Goal: Communication & Community: Answer question/provide support

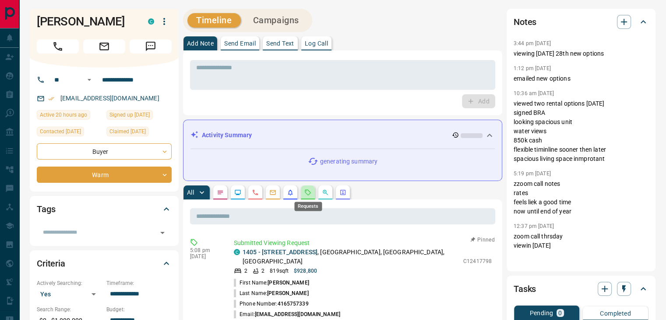
click at [310, 192] on icon "Requests" at bounding box center [307, 192] width 7 height 7
click at [194, 194] on button "All" at bounding box center [196, 192] width 26 height 14
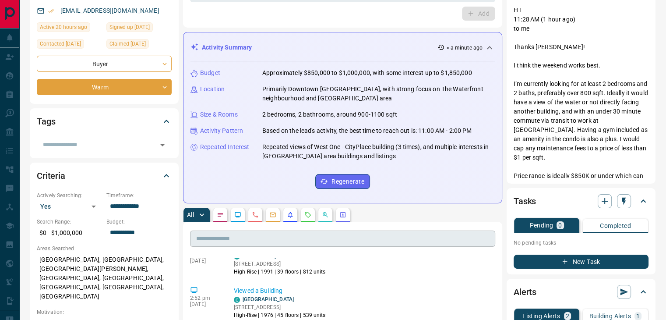
scroll to position [131, 0]
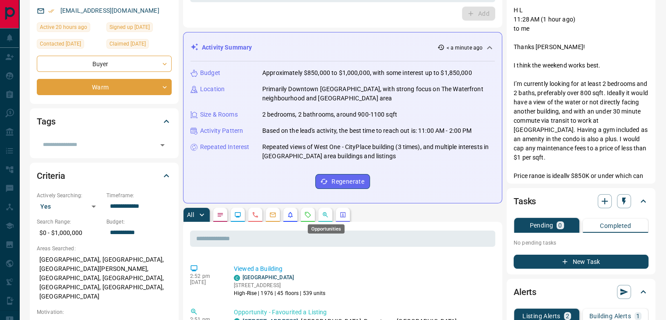
click at [328, 212] on icon "Opportunities" at bounding box center [325, 214] width 7 height 7
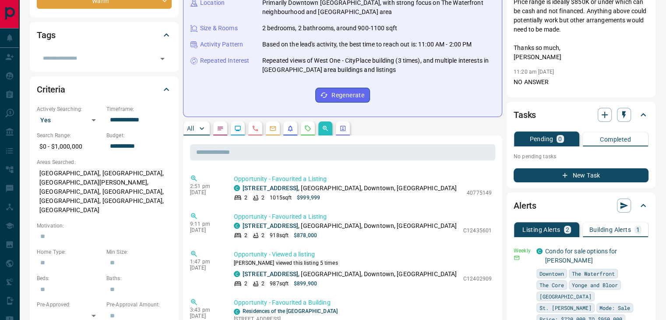
scroll to position [175, 0]
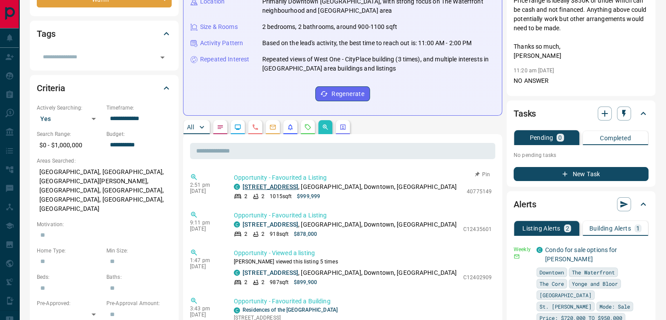
click at [294, 184] on link "3109 - 16 Yonge Street" at bounding box center [271, 186] width 56 height 7
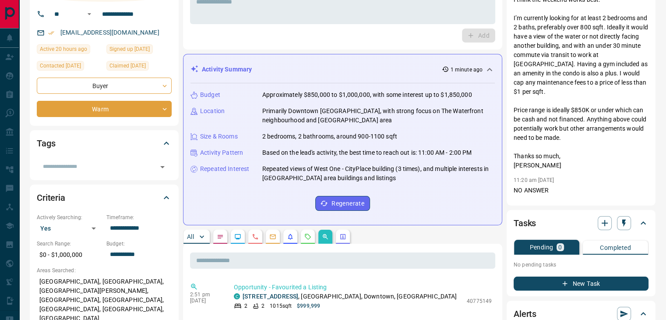
scroll to position [0, 0]
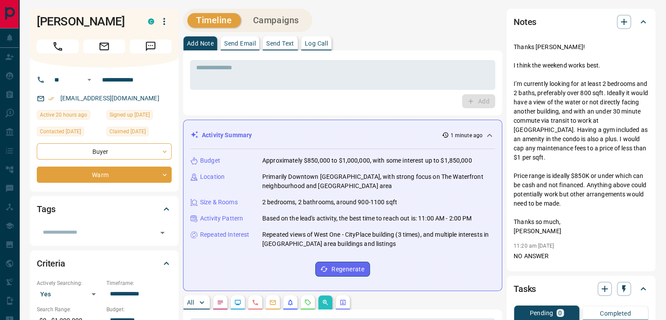
click at [238, 42] on p "Send Email" at bounding box center [240, 43] width 32 height 6
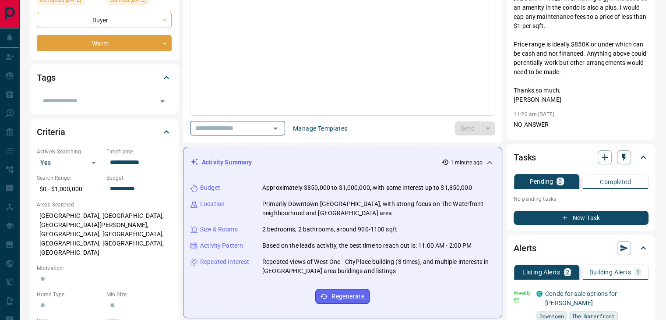
click at [328, 160] on div "Activity Summary 1 minute ago" at bounding box center [337, 162] width 294 height 9
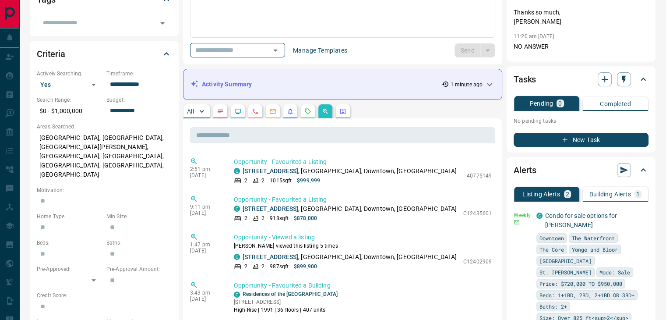
scroll to position [219, 0]
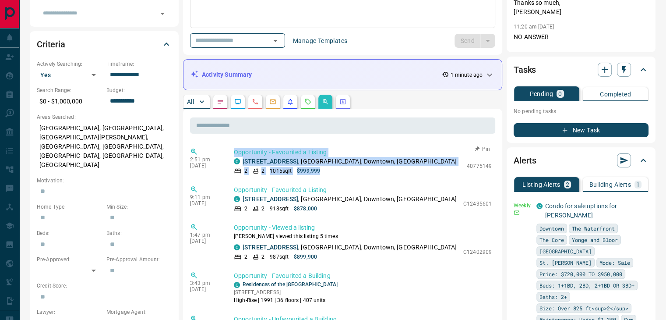
drag, startPoint x: 328, startPoint y: 171, endPoint x: 233, endPoint y: 153, distance: 97.2
click at [233, 153] on div "2:51 pm Oct 13 2025 Opportunity - Favourited a Listing C 3109 - 16 Yonge Street…" at bounding box center [342, 161] width 305 height 32
copy div "Opportunity - Favourited a Listing C 3109 - 16 Yonge Street , The Waterfront, D…"
click at [286, 158] on link "3109 - 16 Yonge Street" at bounding box center [271, 161] width 56 height 7
drag, startPoint x: 306, startPoint y: 97, endPoint x: 312, endPoint y: 111, distance: 15.4
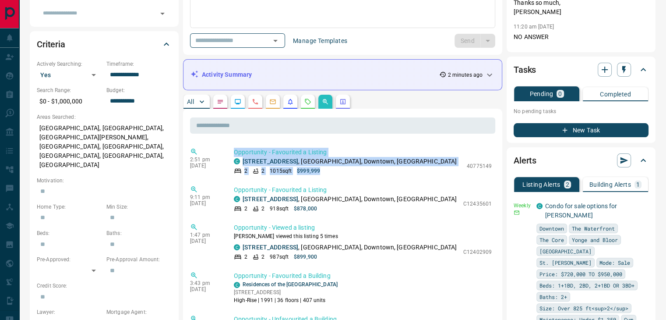
click at [307, 97] on button "button" at bounding box center [308, 102] width 14 height 14
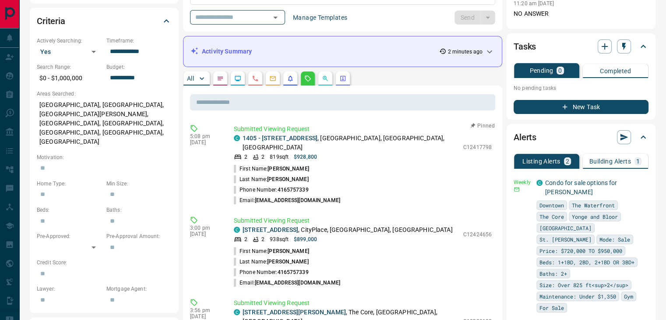
scroll to position [263, 0]
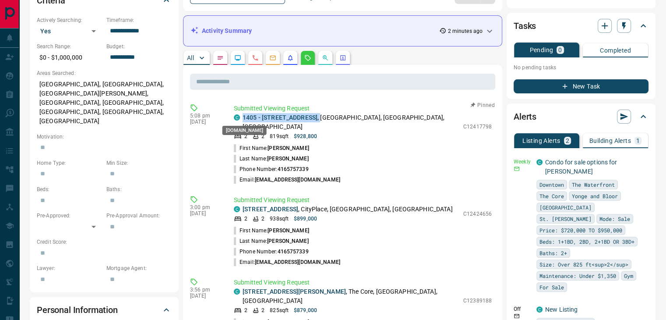
drag, startPoint x: 315, startPoint y: 116, endPoint x: 235, endPoint y: 116, distance: 80.6
click at [235, 116] on div "C 1405 - 438 King Street W , King West, Downtown, Toronto" at bounding box center [346, 122] width 225 height 18
copy p "1405 - 438 King Street W ,"
drag, startPoint x: 464, startPoint y: 202, endPoint x: 494, endPoint y: 204, distance: 30.7
click at [494, 204] on div "Submitted Viewing Request C 4515 - 11 Brunel Court , CityPlace, Downtown, Toron…" at bounding box center [364, 231] width 261 height 72
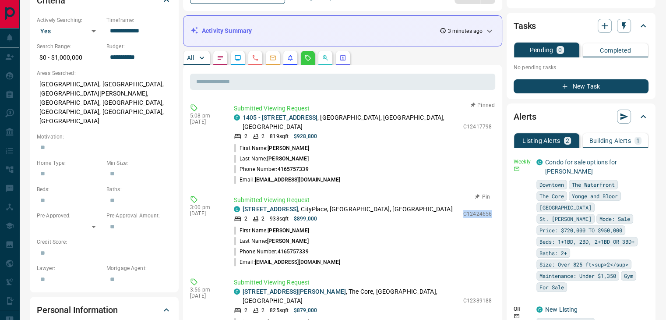
copy p "C12424656"
drag, startPoint x: 462, startPoint y: 283, endPoint x: 506, endPoint y: 280, distance: 43.5
click at [506, 280] on div "**********" at bounding box center [419, 190] width 472 height 889
copy div "C12389188 First Name: Hubert Last Name: Lau Phone Number: 4165757339 Email: hla…"
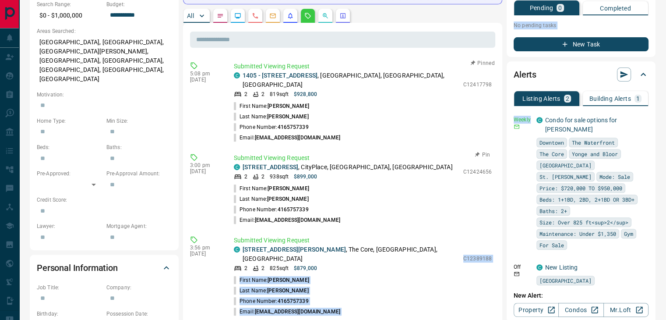
scroll to position [306, 0]
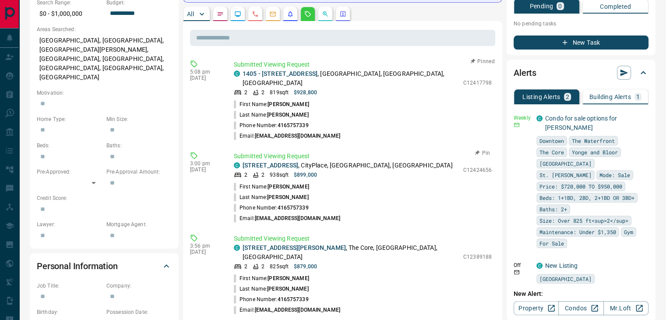
click at [403, 171] on div "2 2 938 sqft $899,000" at bounding box center [346, 175] width 225 height 8
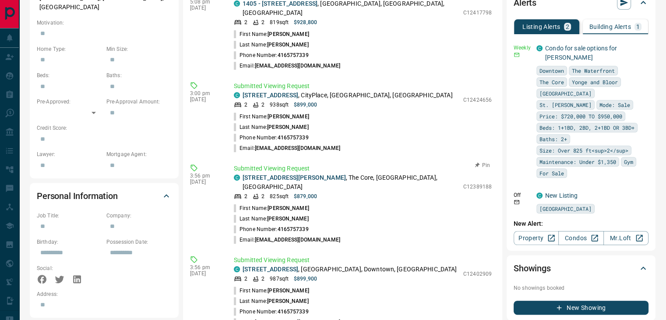
scroll to position [394, 0]
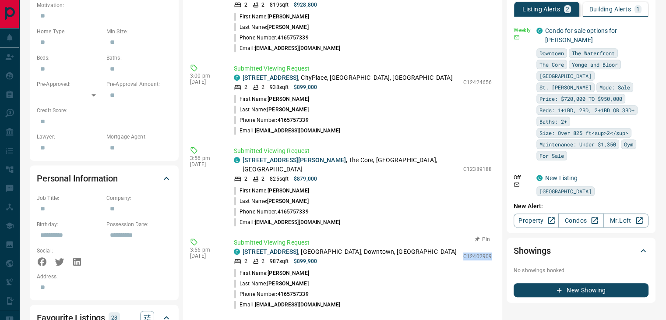
drag, startPoint x: 461, startPoint y: 238, endPoint x: 492, endPoint y: 236, distance: 30.7
click at [492, 238] on div "Submitted Viewing Request C 502 - 77 Harbour Square , The Waterfront, Downtown,…" at bounding box center [364, 274] width 261 height 72
copy p "C12402909"
click at [408, 278] on li "Last Name: Lau" at bounding box center [363, 283] width 258 height 11
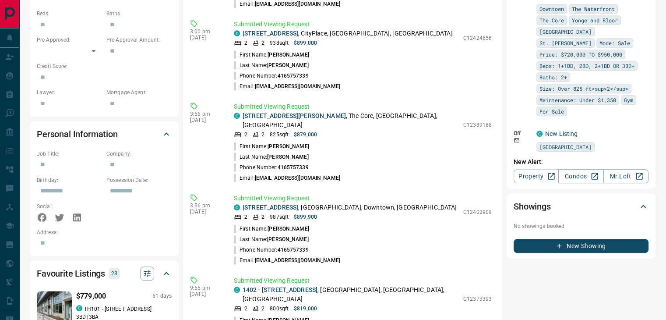
scroll to position [438, 0]
drag, startPoint x: 462, startPoint y: 111, endPoint x: 494, endPoint y: 110, distance: 31.5
click at [494, 110] on div "Submitted Viewing Request C 4407 - 55 Bremner Boulevard , The Core, Downtown, T…" at bounding box center [364, 142] width 261 height 81
copy p "C12389188"
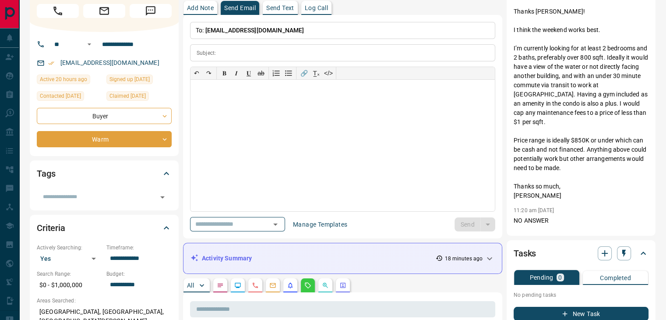
scroll to position [0, 0]
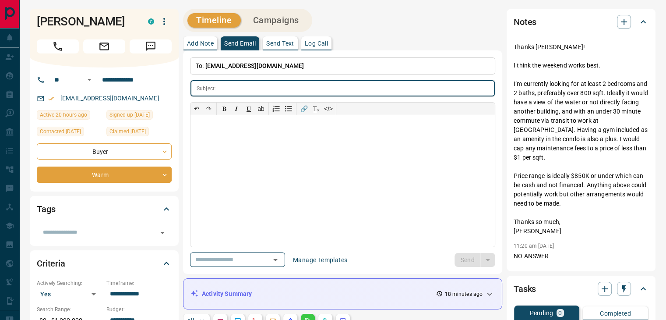
click at [235, 88] on input "text" at bounding box center [356, 88] width 275 height 16
paste input "**********"
type input "**********"
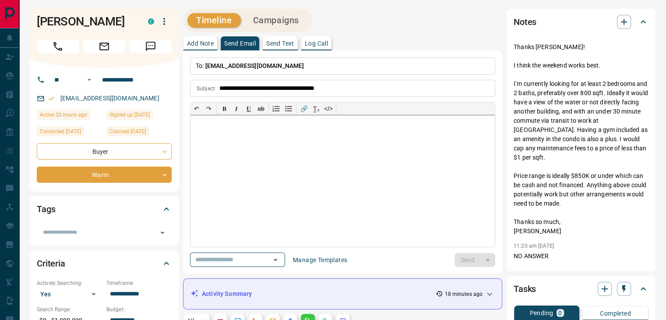
click at [315, 193] on div at bounding box center [342, 180] width 304 height 131
paste div
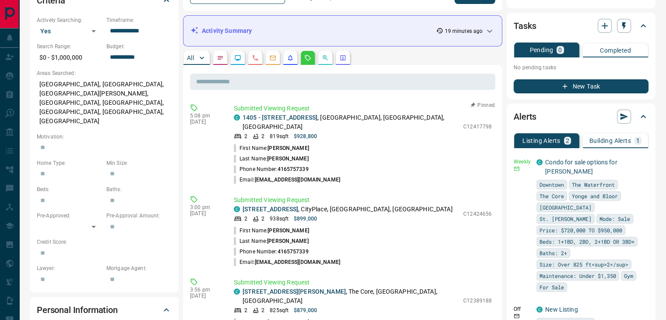
scroll to position [306, 0]
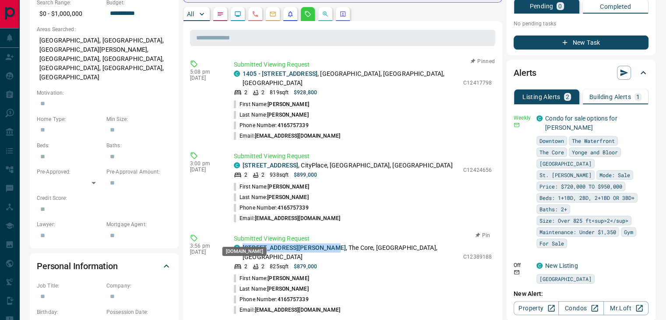
drag, startPoint x: 324, startPoint y: 238, endPoint x: 236, endPoint y: 238, distance: 88.0
click at [236, 243] on div "C 4407 - 55 Bremner Boulevard , The Core, Downtown, Toronto" at bounding box center [346, 252] width 225 height 18
copy link "4407 - 55 Bremner Boulevard"
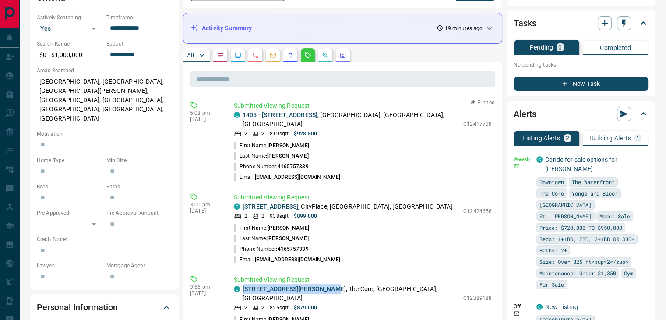
scroll to position [131, 0]
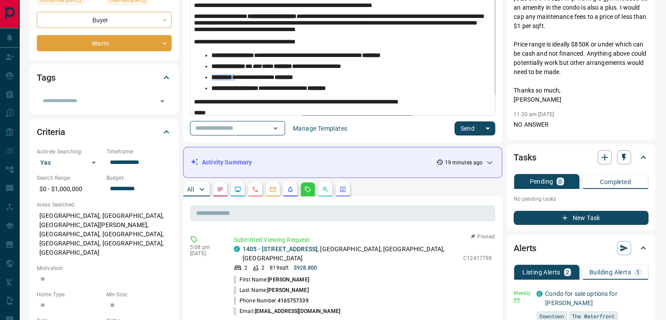
drag, startPoint x: 245, startPoint y: 79, endPoint x: 211, endPoint y: 76, distance: 34.7
click at [211, 76] on ul "**********" at bounding box center [339, 72] width 291 height 40
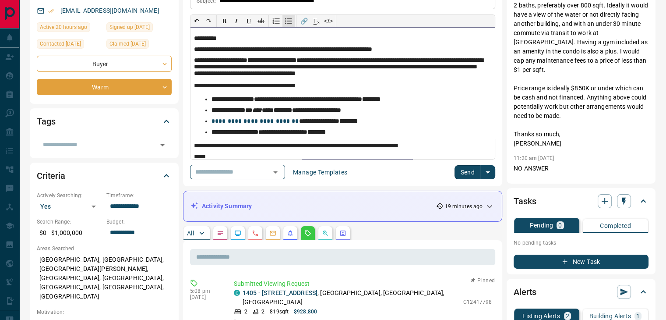
scroll to position [44, 0]
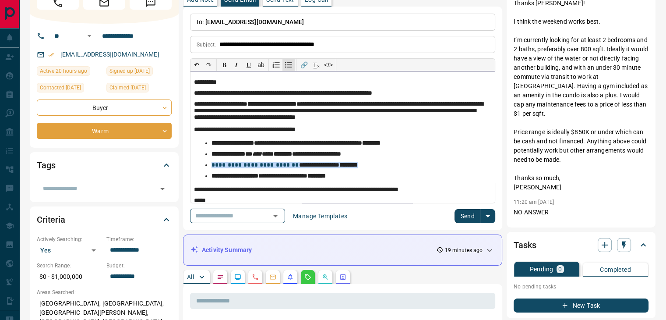
drag, startPoint x: 366, startPoint y: 165, endPoint x: 204, endPoint y: 163, distance: 162.0
click at [204, 163] on ul "**********" at bounding box center [339, 160] width 291 height 40
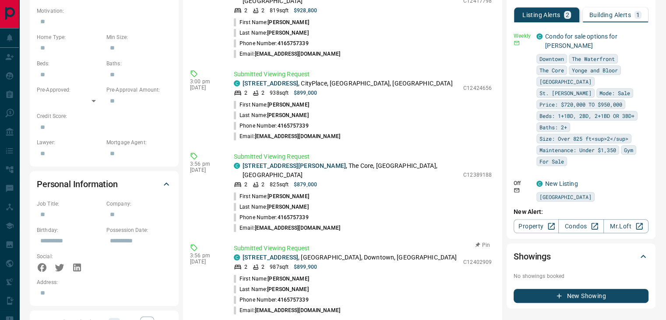
scroll to position [394, 0]
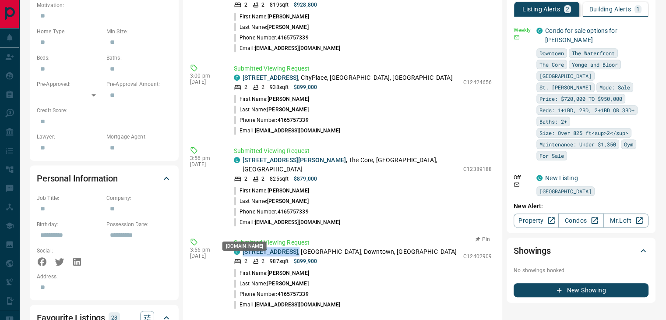
drag, startPoint x: 313, startPoint y: 232, endPoint x: 239, endPoint y: 232, distance: 73.5
click at [239, 247] on div "C 502 - 77 Harbour Square , The Waterfront, Downtown, Toronto" at bounding box center [346, 251] width 225 height 9
copy p "502 - 77 Harbour Square ,"
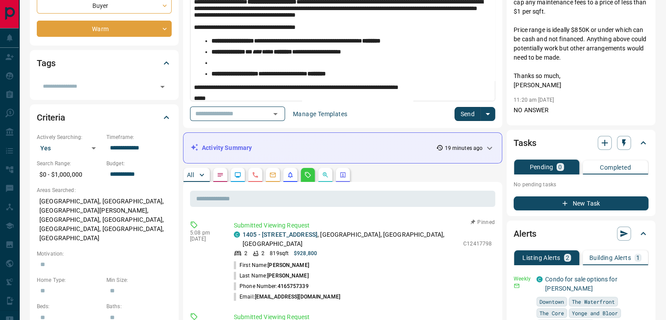
scroll to position [131, 0]
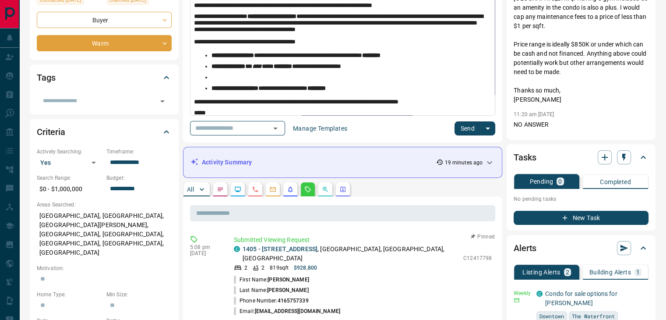
click at [222, 79] on p at bounding box center [347, 77] width 273 height 7
drag, startPoint x: 282, startPoint y: 78, endPoint x: 209, endPoint y: 77, distance: 72.7
click at [209, 77] on ul "**********" at bounding box center [339, 72] width 291 height 40
click at [389, 90] on p "**********" at bounding box center [347, 88] width 273 height 7
click at [448, 102] on p "**********" at bounding box center [339, 102] width 291 height 7
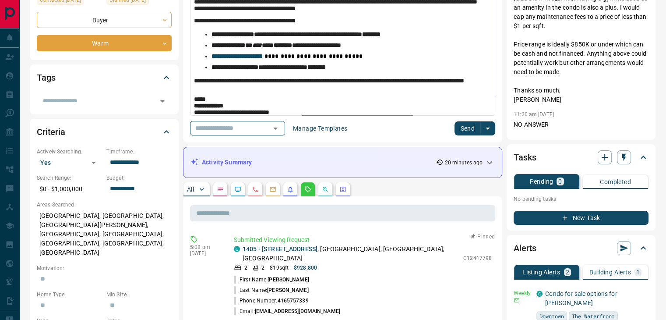
scroll to position [40, 0]
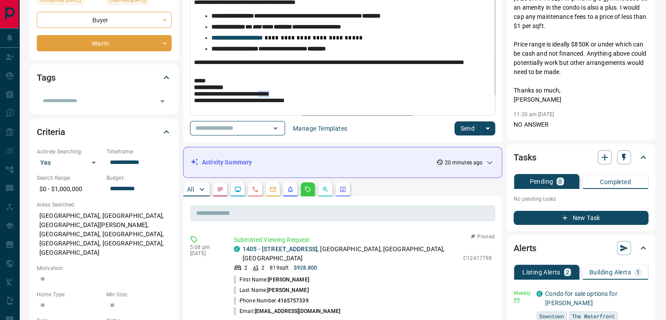
drag, startPoint x: 288, startPoint y: 93, endPoint x: 278, endPoint y: 92, distance: 9.7
click at [278, 92] on p "**********" at bounding box center [339, 92] width 291 height 31
drag, startPoint x: 241, startPoint y: 103, endPoint x: 204, endPoint y: 99, distance: 36.5
click at [204, 99] on p "**********" at bounding box center [339, 92] width 291 height 31
drag, startPoint x: 341, startPoint y: 104, endPoint x: 160, endPoint y: 107, distance: 181.7
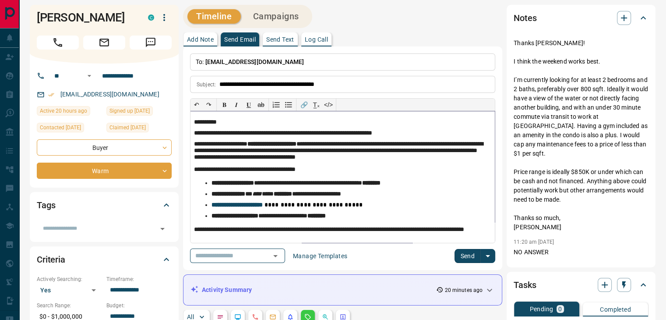
scroll to position [0, 0]
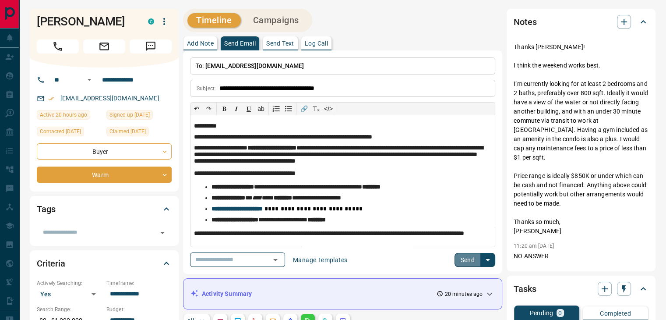
click at [464, 256] on button "Send" at bounding box center [467, 260] width 26 height 14
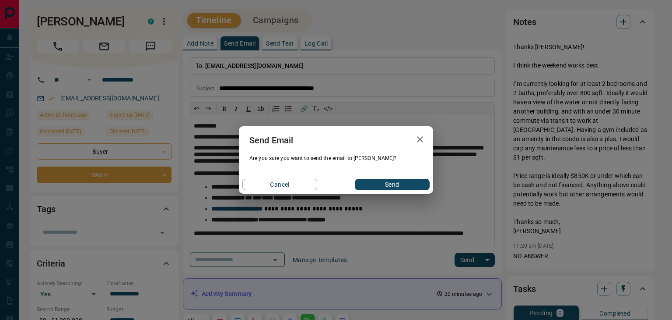
click at [384, 183] on button "Send" at bounding box center [392, 184] width 75 height 11
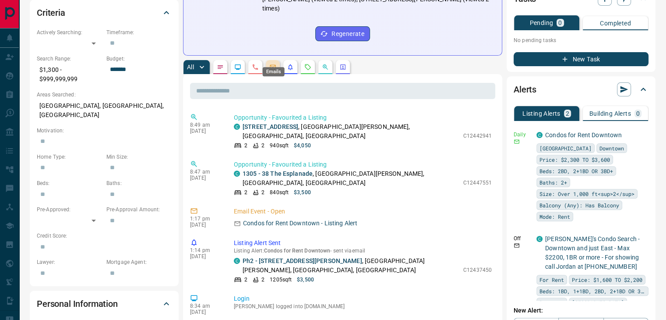
click at [272, 65] on icon "Emails" at bounding box center [273, 67] width 6 height 5
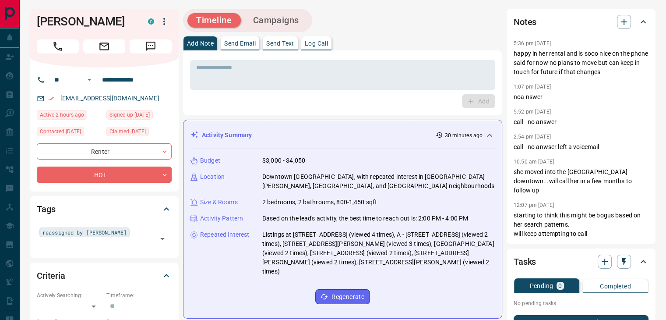
click at [245, 42] on p "Send Email" at bounding box center [240, 43] width 32 height 6
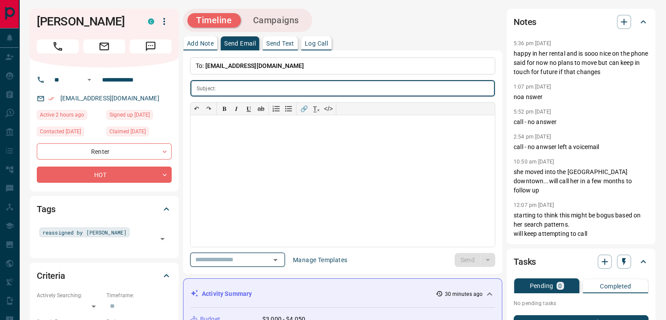
click at [258, 257] on input "text" at bounding box center [225, 259] width 67 height 11
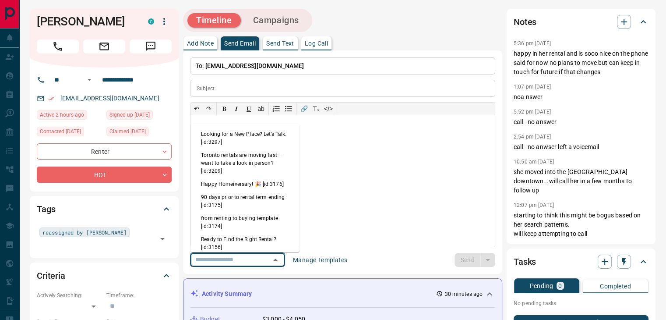
click at [250, 139] on li "Looking for a New Place? Let’s Talk. [id:3297]" at bounding box center [244, 137] width 109 height 21
type input "**********"
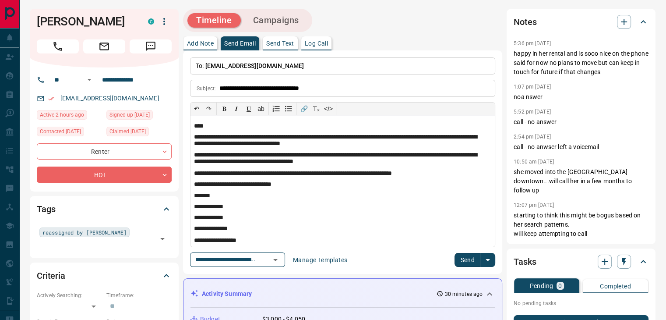
click at [201, 125] on p "****" at bounding box center [339, 126] width 291 height 7
click at [460, 256] on button "Send" at bounding box center [467, 260] width 26 height 14
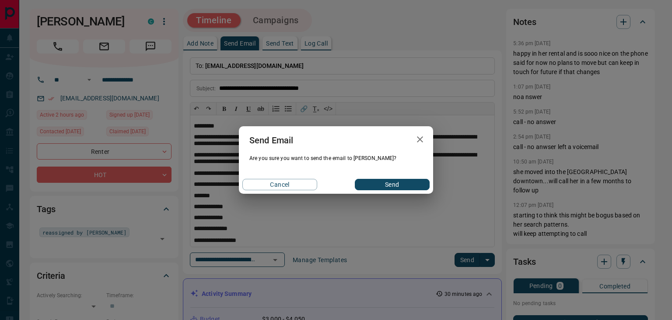
click at [386, 177] on div "Cancel Send" at bounding box center [336, 184] width 194 height 18
click at [383, 184] on button "Send" at bounding box center [392, 184] width 75 height 11
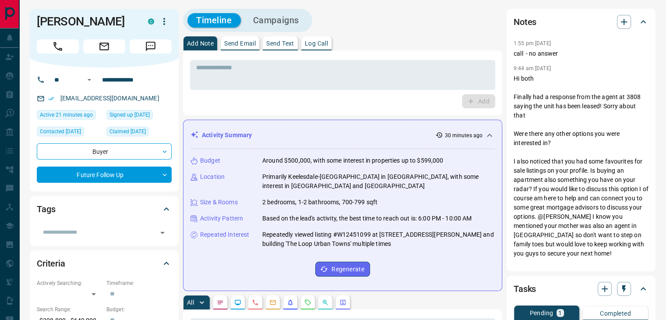
click at [374, 135] on div "Activity Summary 30 minutes ago" at bounding box center [337, 134] width 294 height 9
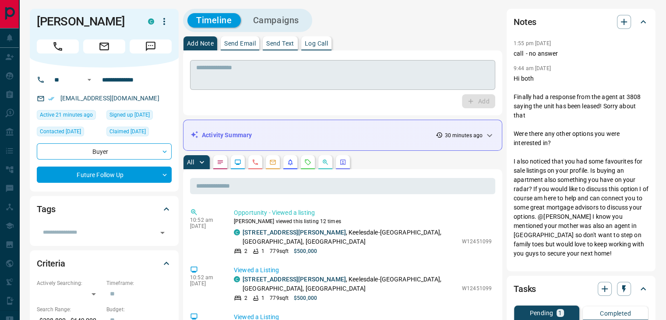
click at [266, 74] on textarea at bounding box center [342, 75] width 293 height 22
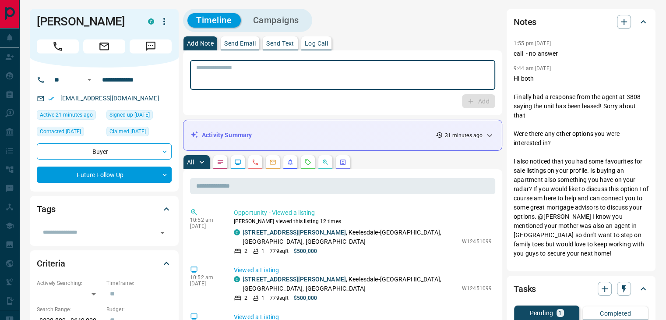
click at [263, 74] on textarea at bounding box center [342, 75] width 293 height 22
type textarea "**********"
click at [487, 102] on button "Add" at bounding box center [478, 101] width 33 height 14
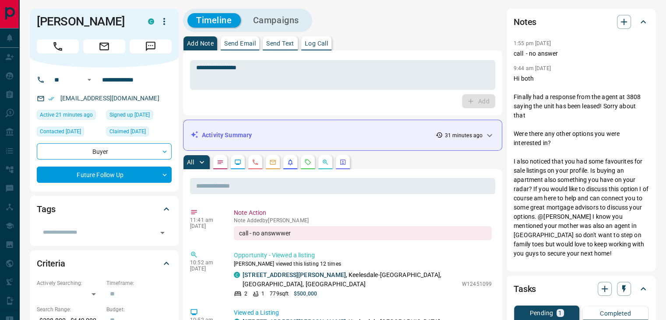
click at [274, 162] on icon "Emails" at bounding box center [272, 161] width 7 height 7
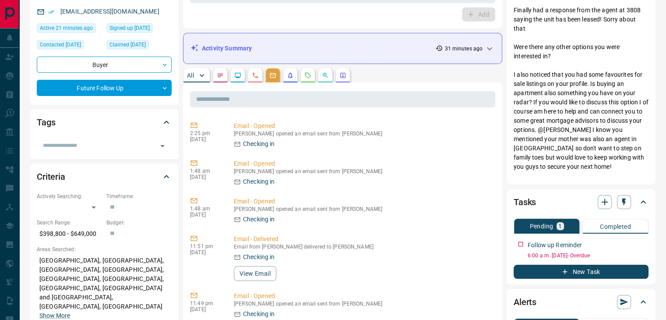
scroll to position [88, 0]
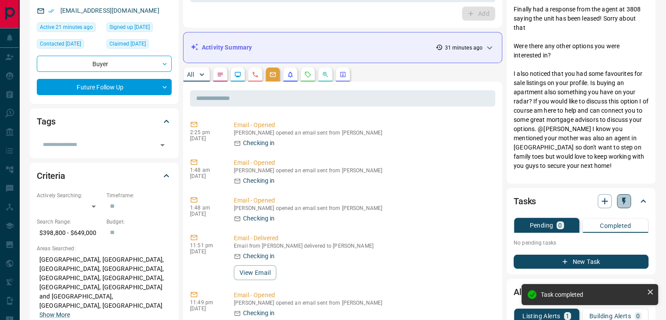
click at [620, 203] on icon "button" at bounding box center [623, 201] width 9 height 9
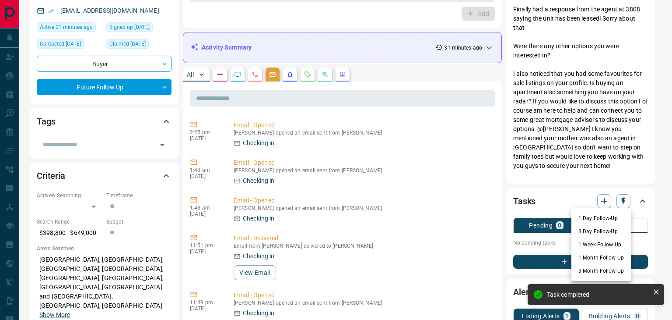
click at [596, 231] on li "3 Day Follow-Up" at bounding box center [602, 231] width 60 height 13
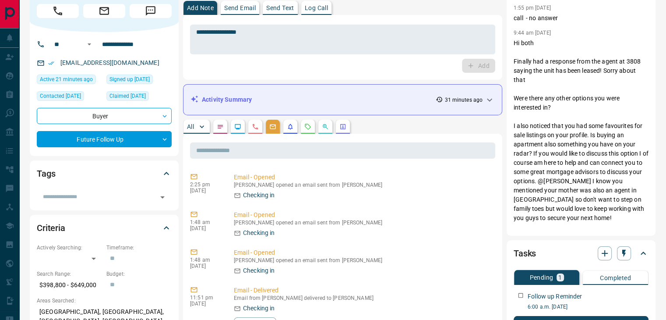
scroll to position [0, 0]
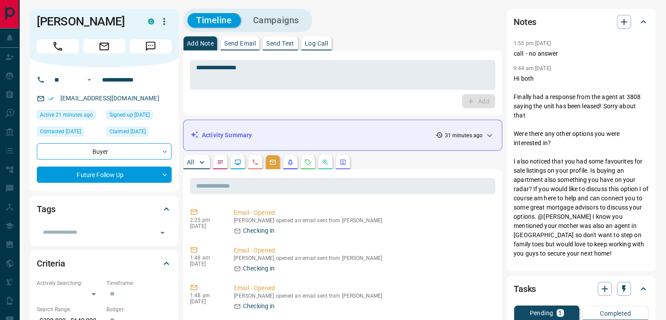
click at [239, 42] on p "Send Email" at bounding box center [240, 43] width 32 height 6
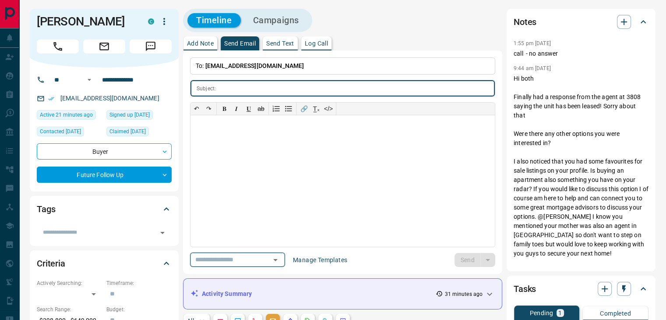
click at [246, 264] on input "text" at bounding box center [225, 259] width 67 height 11
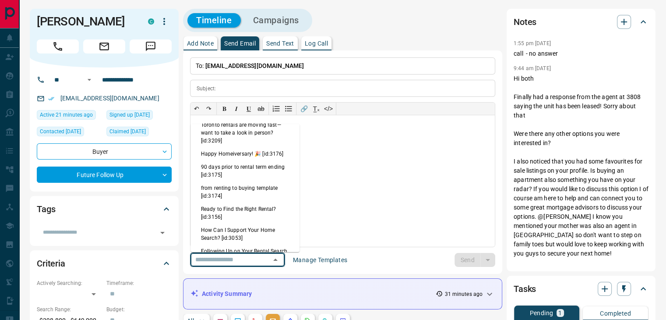
scroll to position [44, 0]
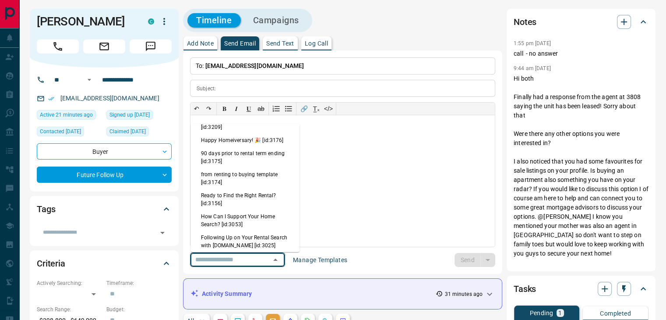
click at [248, 215] on li "How Can I Support Your Home Search? [id:3053]" at bounding box center [244, 220] width 109 height 21
type input "**********"
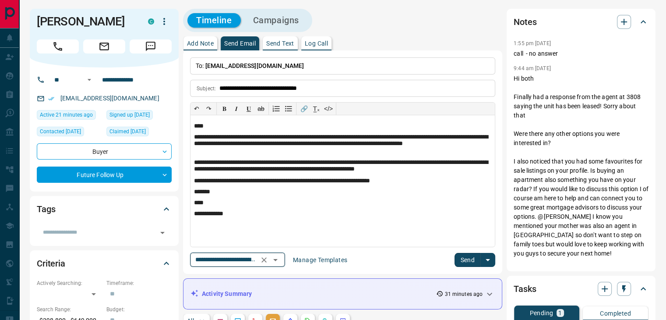
click at [281, 258] on icon "Open" at bounding box center [275, 259] width 11 height 11
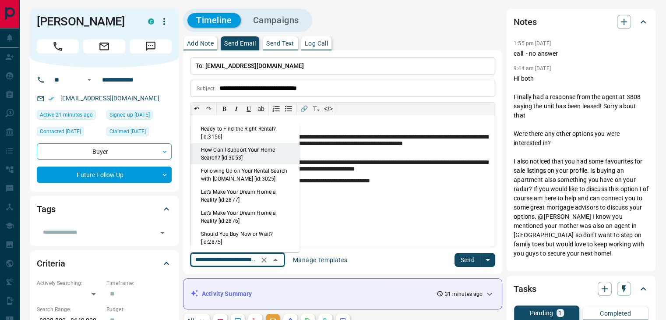
scroll to position [154, 0]
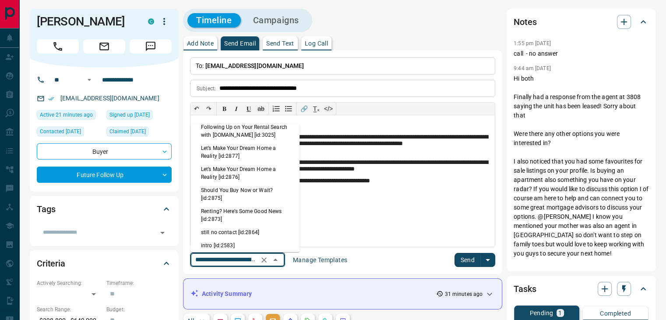
click at [246, 165] on li "Let’s Make Your Dream Home a Reality [id:2876]" at bounding box center [244, 172] width 109 height 21
type input "**********"
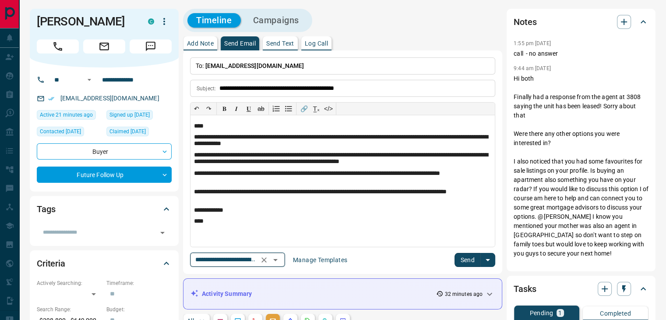
click at [281, 258] on icon "Open" at bounding box center [275, 259] width 11 height 11
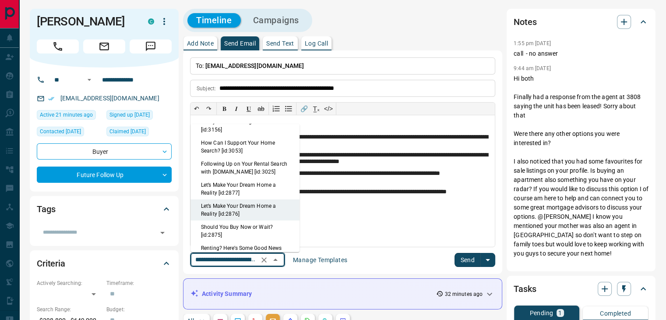
scroll to position [130, 0]
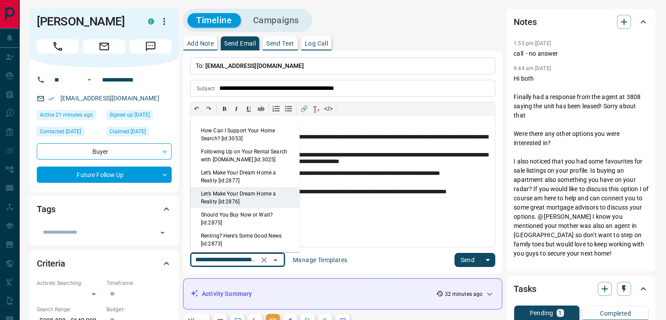
click at [237, 169] on li "Let’s Make Your Dream Home a Reality [id:2877]" at bounding box center [244, 176] width 109 height 21
type input "**********"
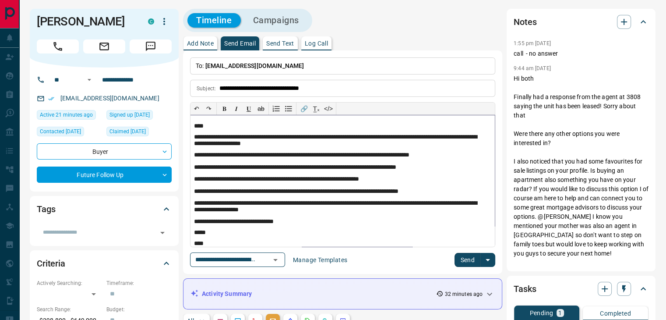
click at [201, 127] on p "****" at bounding box center [339, 126] width 291 height 7
click at [459, 258] on button "Send" at bounding box center [467, 260] width 26 height 14
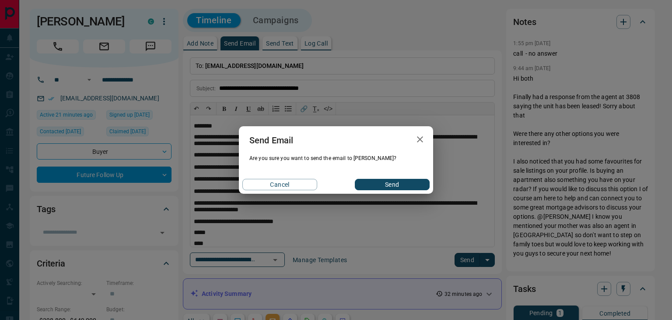
click at [387, 184] on button "Send" at bounding box center [392, 184] width 75 height 11
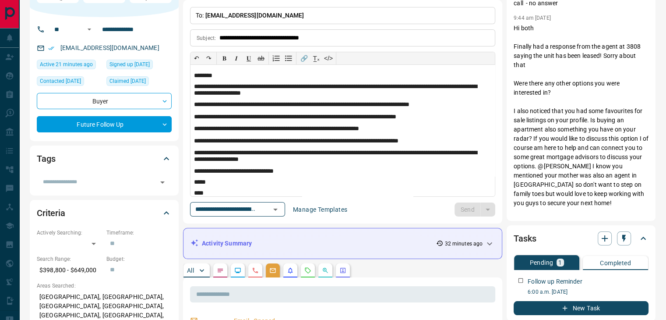
scroll to position [131, 0]
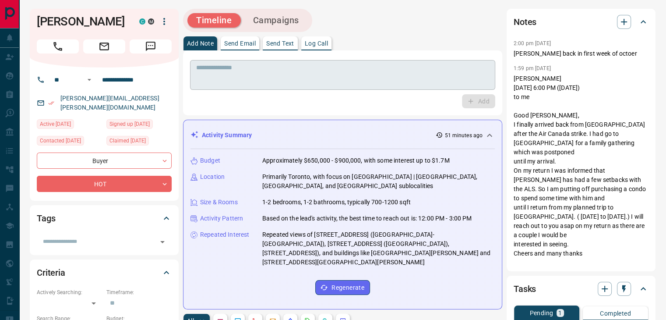
click at [259, 66] on textarea at bounding box center [342, 75] width 293 height 22
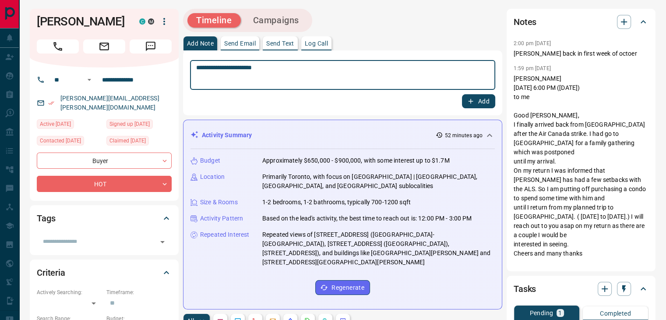
type textarea "**********"
click at [479, 103] on button "Add" at bounding box center [478, 101] width 33 height 14
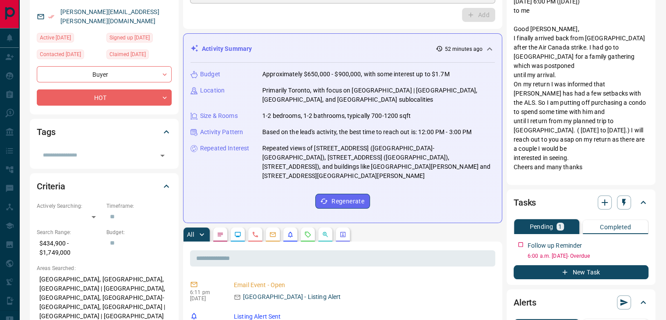
scroll to position [88, 0]
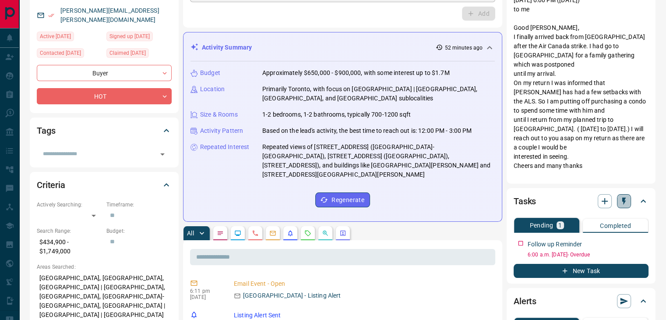
click at [621, 203] on icon "button" at bounding box center [623, 201] width 9 height 9
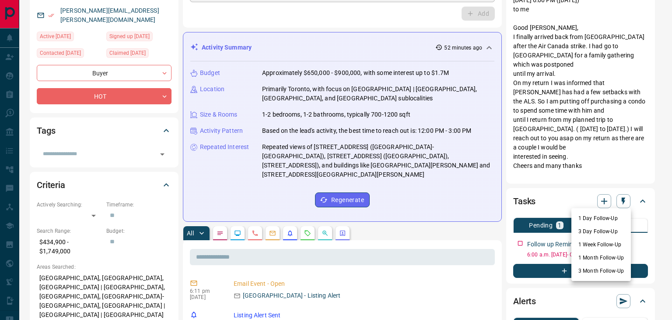
click at [608, 232] on li "3 Day Follow-Up" at bounding box center [602, 231] width 60 height 13
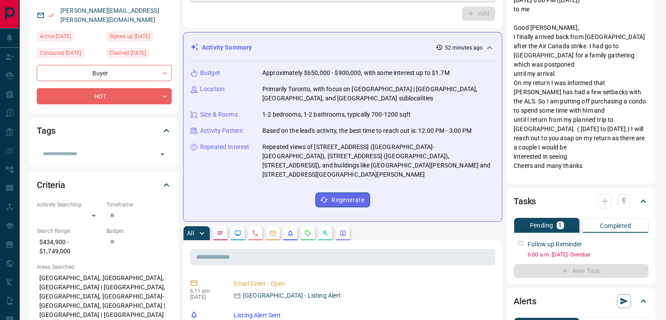
click at [520, 243] on div "Follow up Reminder 6:00 a.m. Oct 08 2025 - Overdue" at bounding box center [581, 247] width 135 height 22
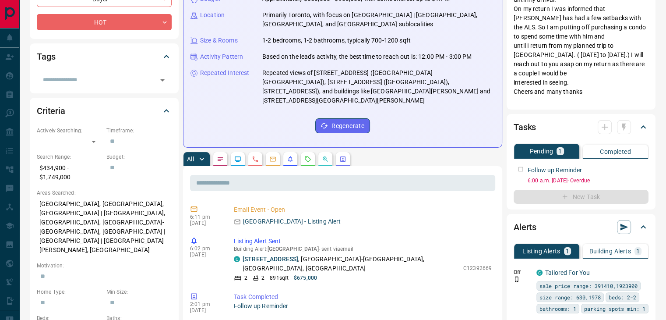
scroll to position [175, 0]
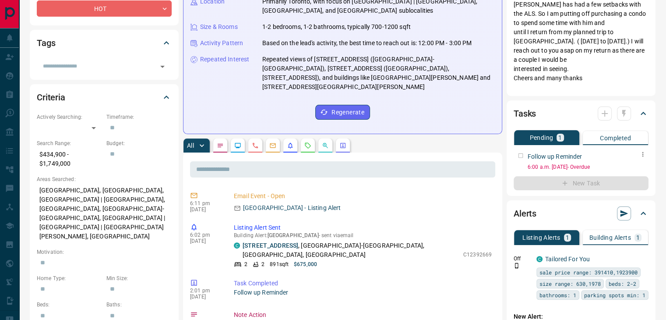
click at [518, 155] on div "Follow up Reminder 6:00 a.m. Oct 08 2025 - Overdue" at bounding box center [581, 159] width 135 height 22
